Goal: Task Accomplishment & Management: Complete application form

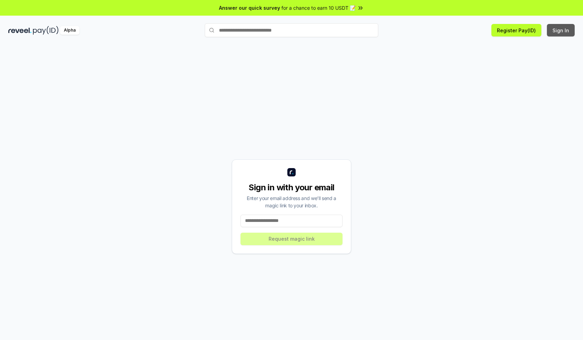
click at [561, 30] on button "Sign In" at bounding box center [561, 30] width 28 height 12
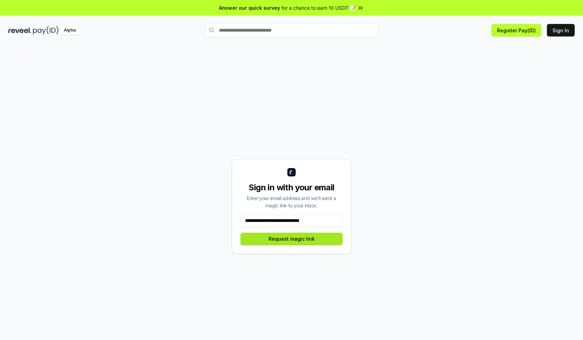
type input "**********"
click at [291, 238] on button "Request magic link" at bounding box center [291, 238] width 102 height 12
